Goal: Find specific page/section

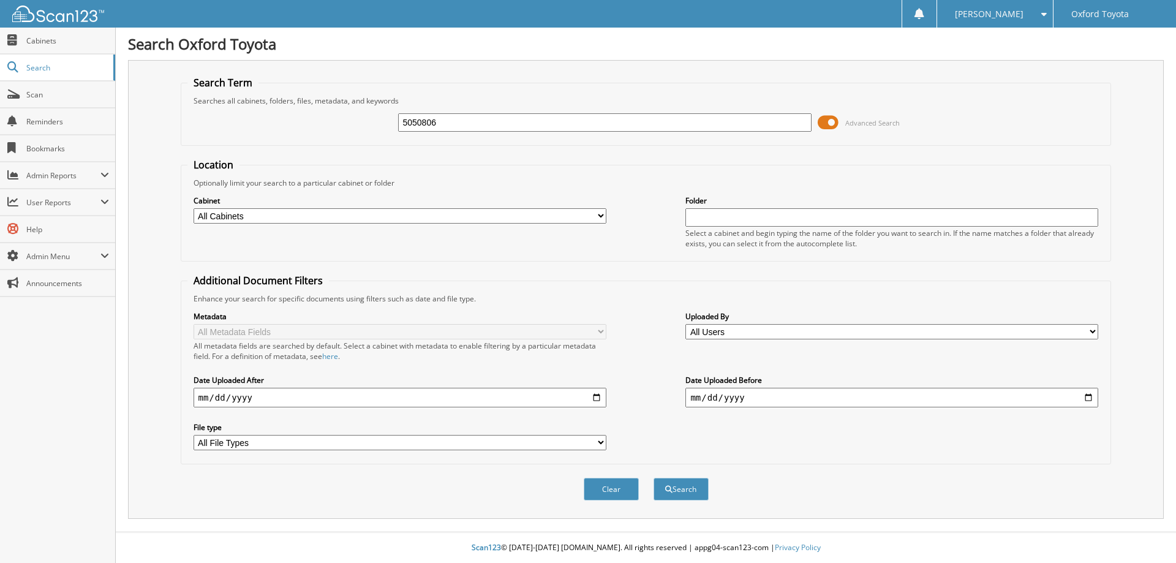
type input "5050806"
click at [653, 478] on button "Search" at bounding box center [680, 489] width 55 height 23
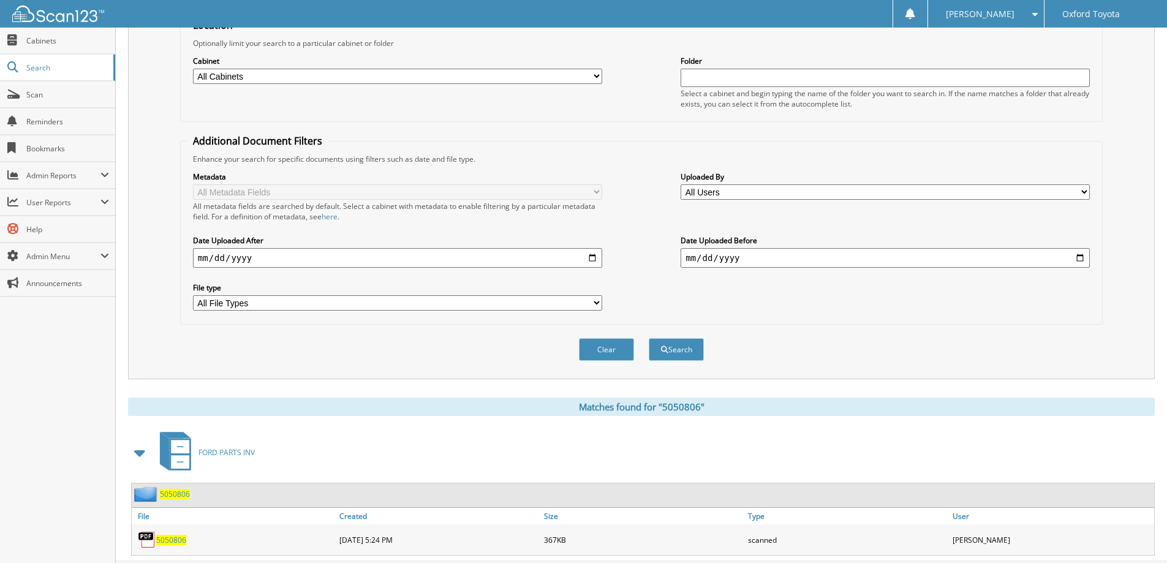
scroll to position [170, 0]
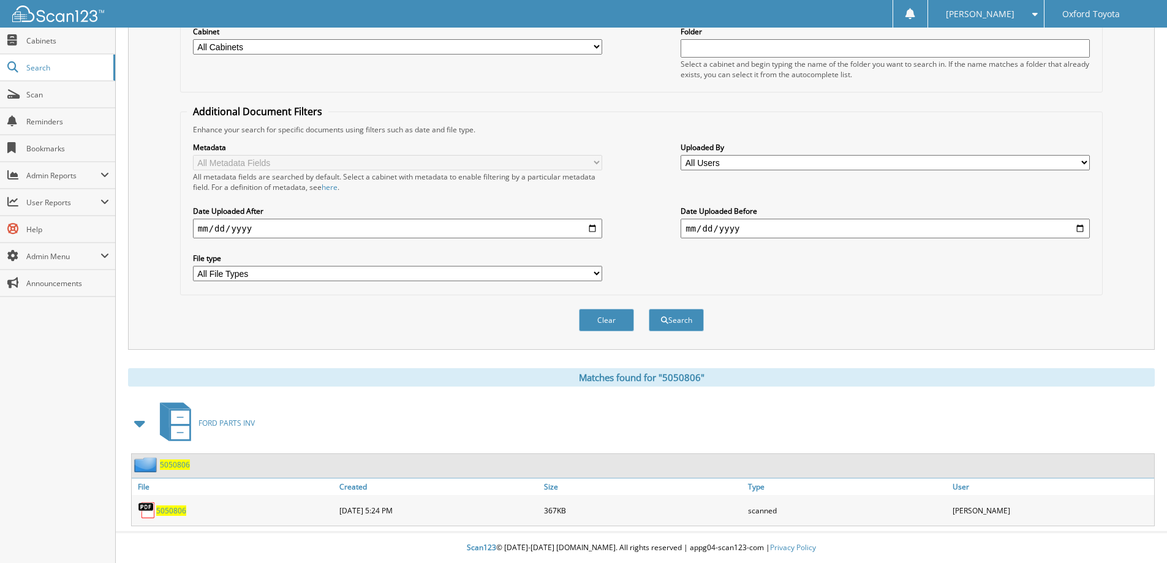
click at [165, 509] on span "5050806" at bounding box center [171, 510] width 30 height 10
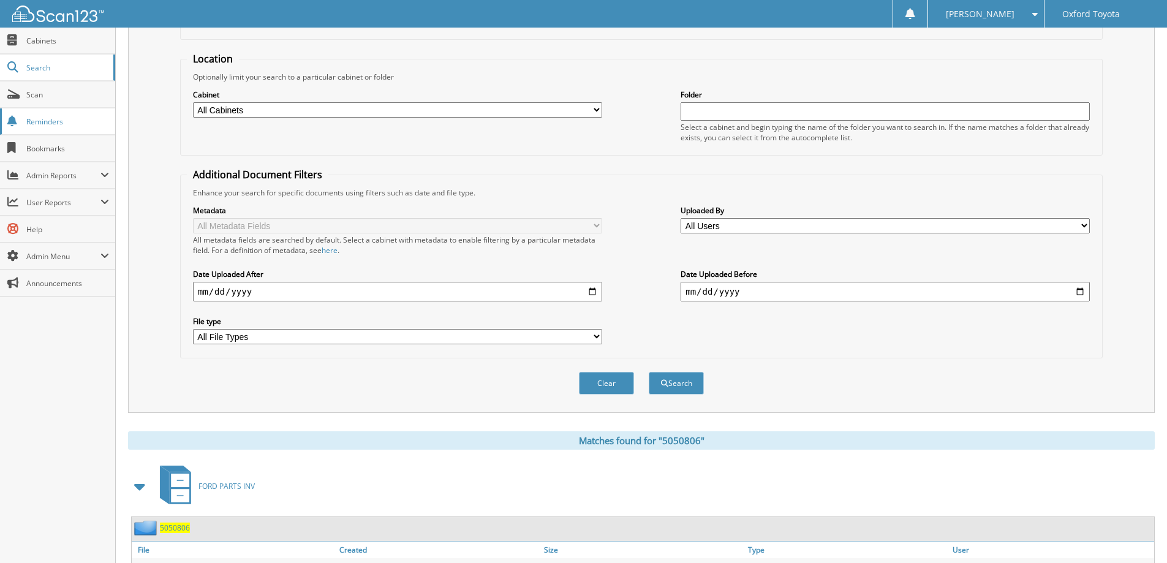
scroll to position [47, 0]
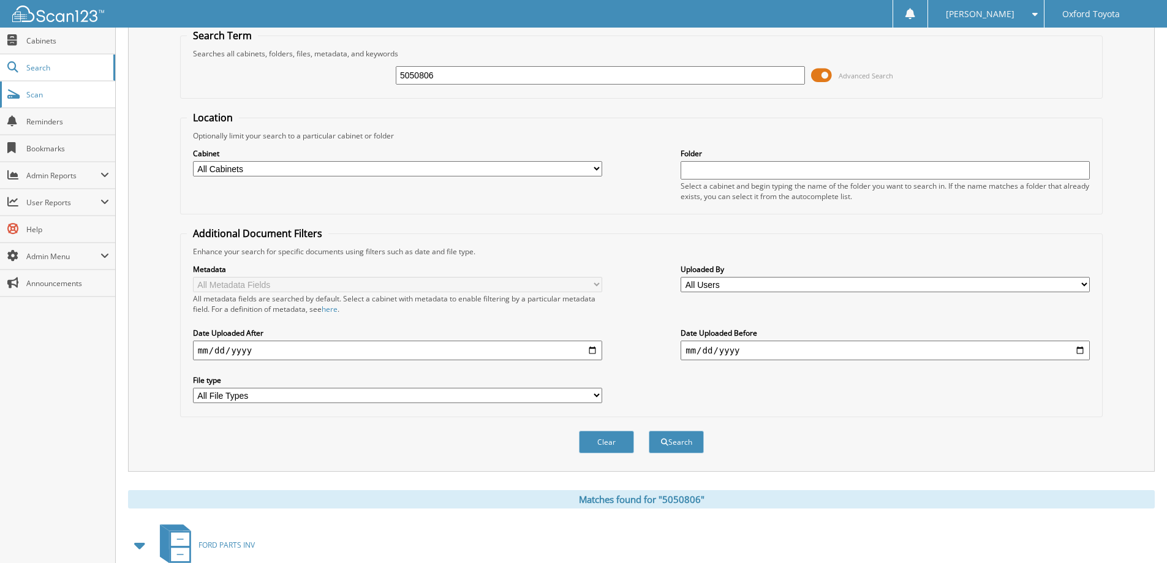
click at [22, 103] on link "Scan" at bounding box center [57, 94] width 115 height 26
